Goal: Information Seeking & Learning: Understand process/instructions

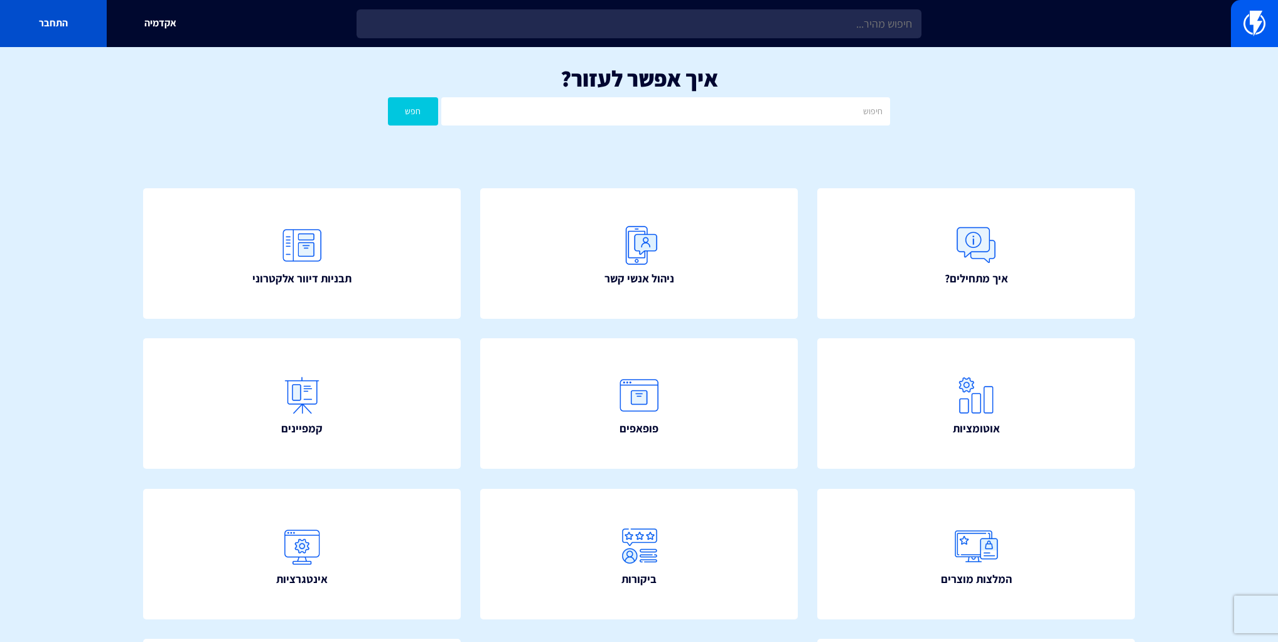
click at [59, 25] on link "התחבר" at bounding box center [53, 23] width 107 height 47
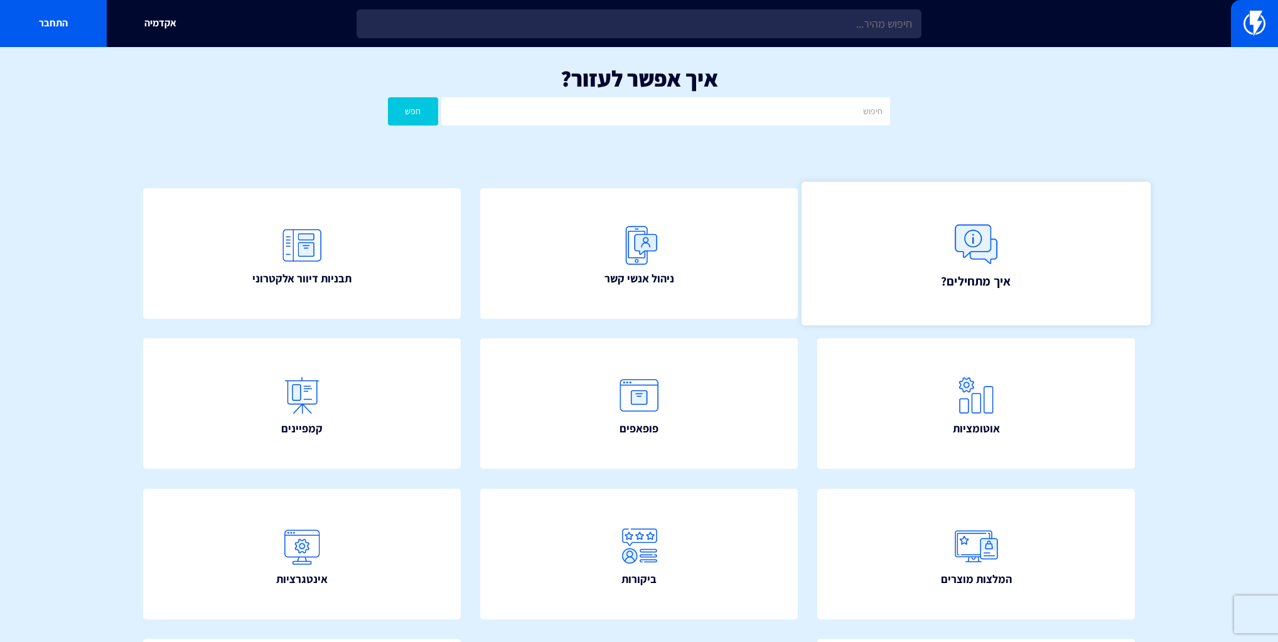
click at [971, 242] on img at bounding box center [975, 244] width 55 height 55
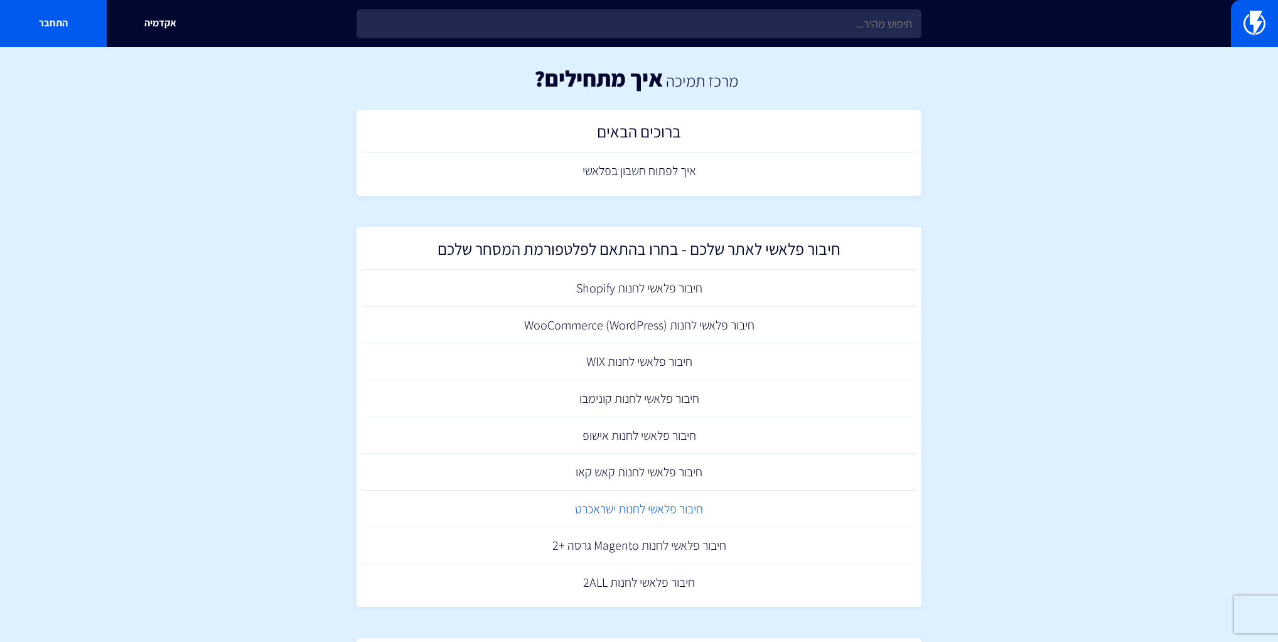
click at [683, 508] on link "חיבור פלאשי לחנות ישראכרט" at bounding box center [639, 509] width 552 height 37
